Goal: Check status

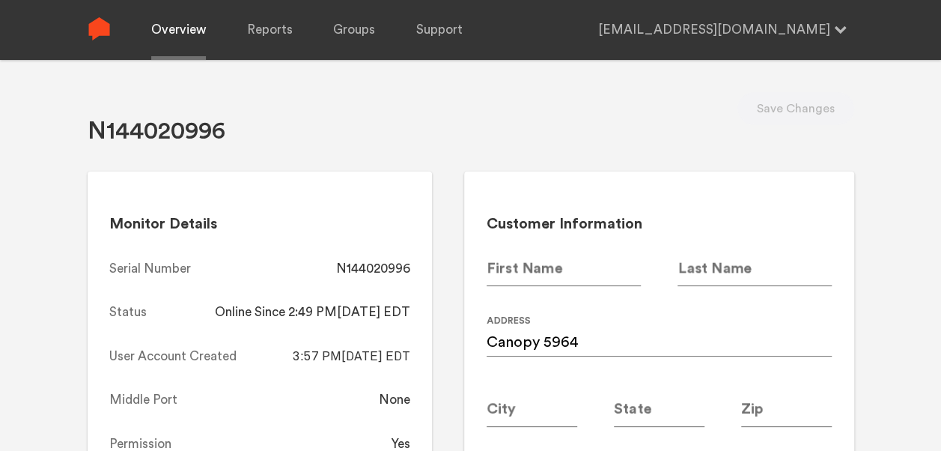
click at [183, 28] on link "Overview" at bounding box center [178, 30] width 55 height 60
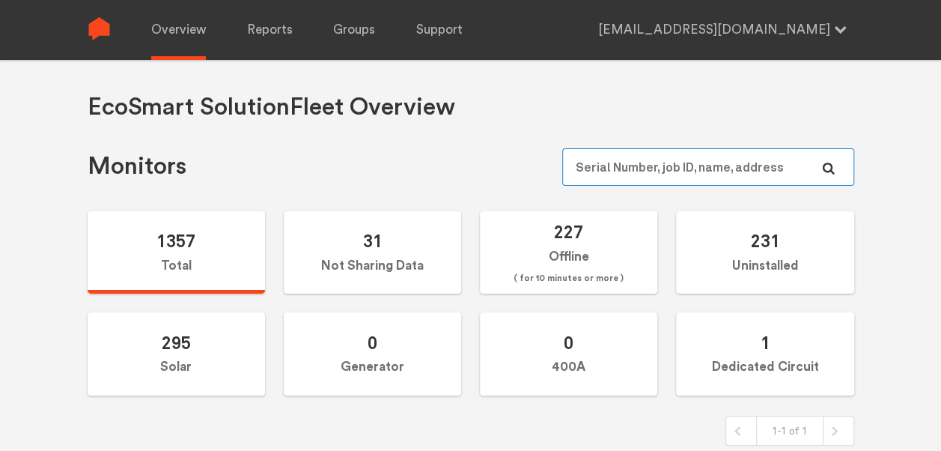
click at [649, 159] on input "text" at bounding box center [707, 166] width 291 height 37
paste input "N144020775"
type input "N144020775"
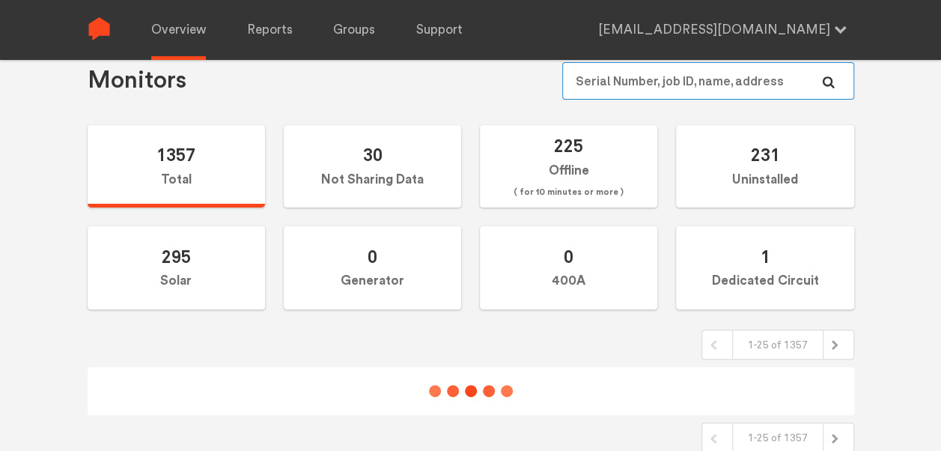
scroll to position [115, 0]
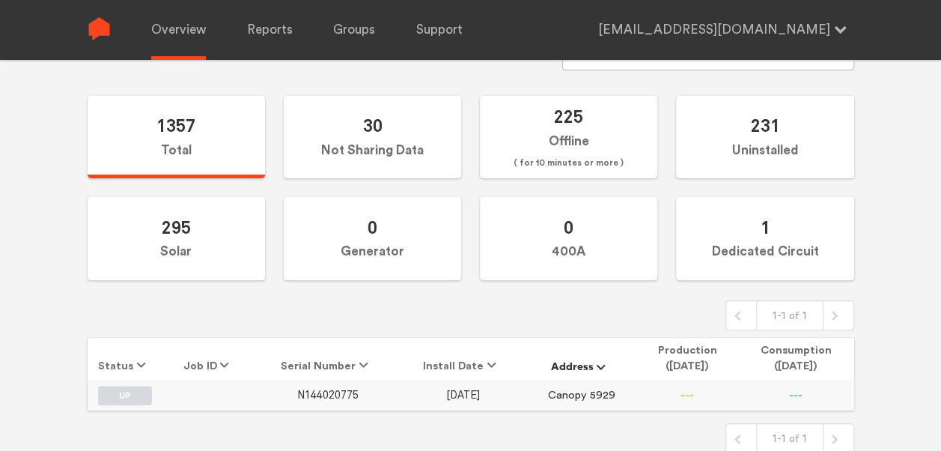
click at [318, 389] on span "N144020775" at bounding box center [327, 395] width 61 height 13
